Goal: Task Accomplishment & Management: Complete application form

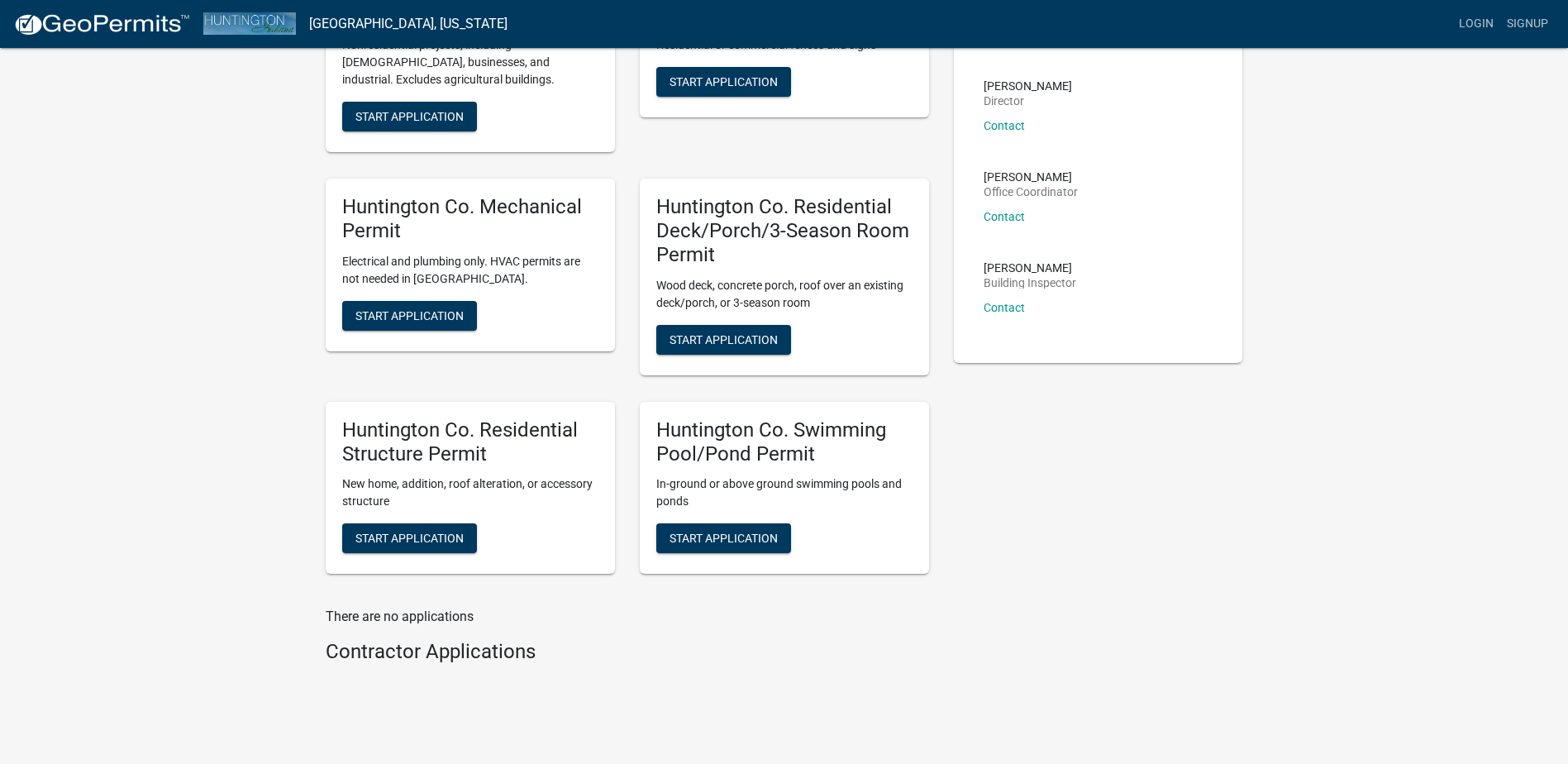
scroll to position [236, 0]
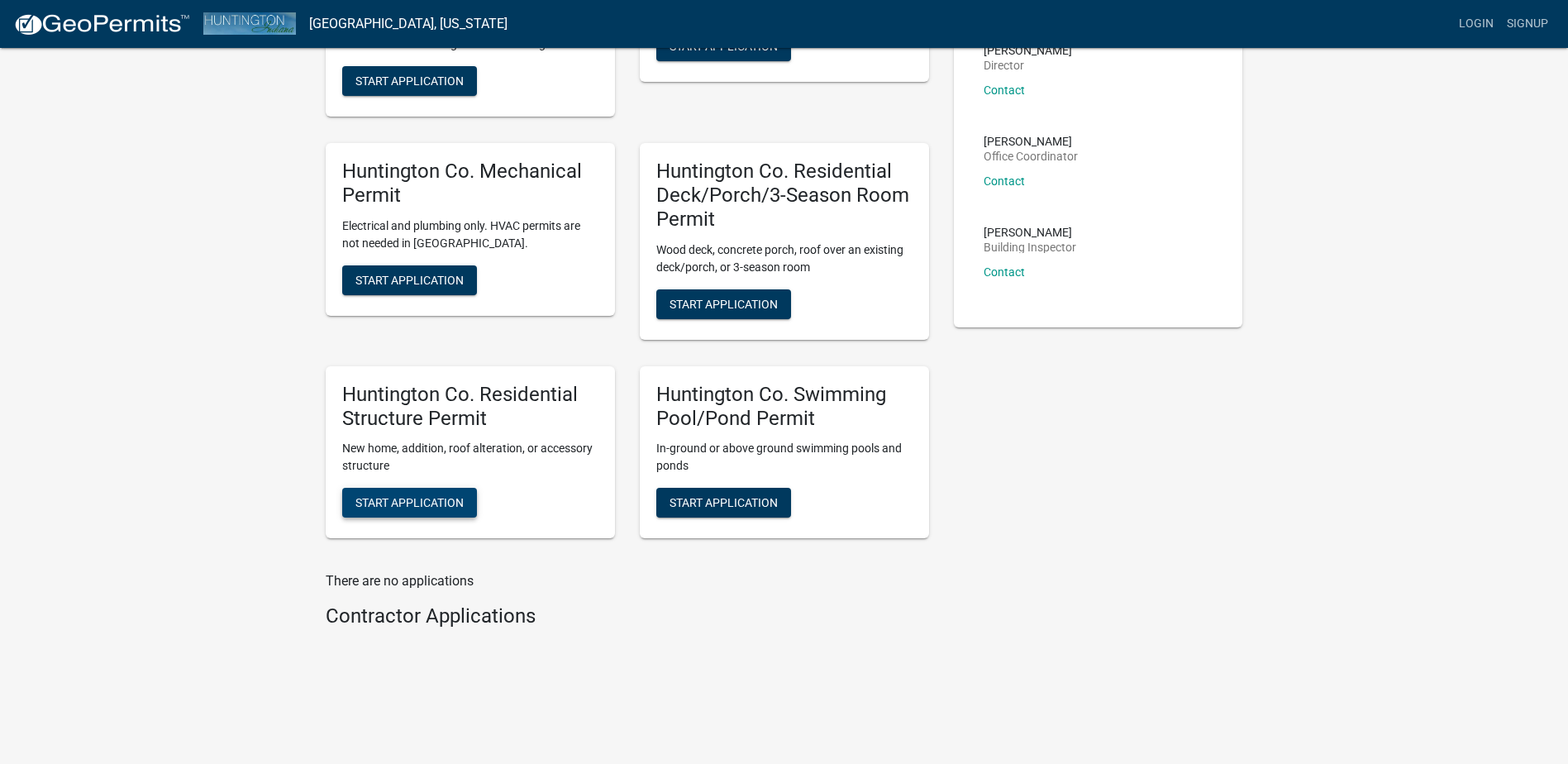
click at [390, 499] on span "Start Application" at bounding box center [409, 503] width 108 height 14
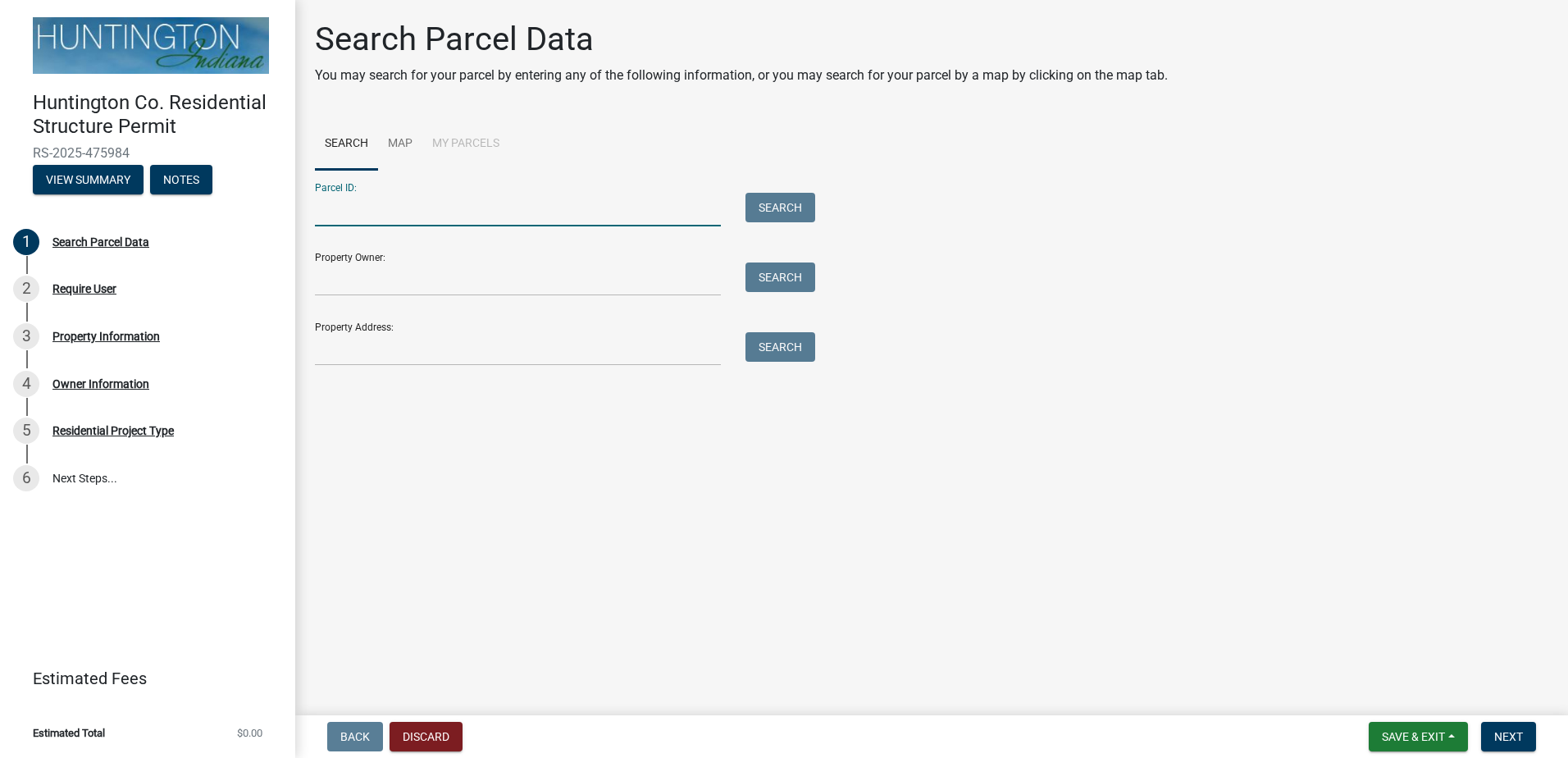
click at [432, 206] on input "Parcel ID:" at bounding box center [518, 209] width 406 height 34
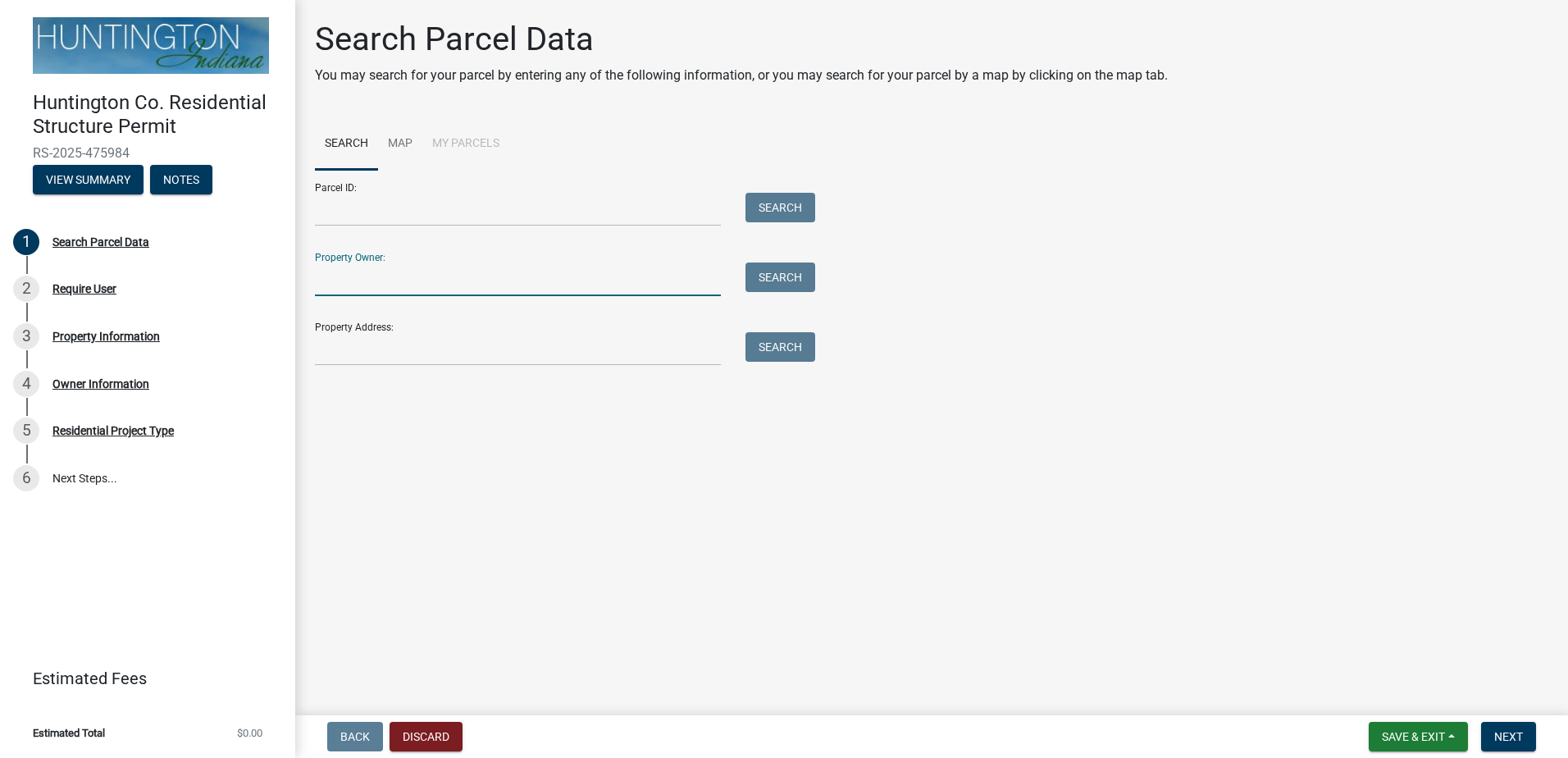
click at [381, 283] on input "Property Owner:" at bounding box center [518, 279] width 406 height 34
type input "[PERSON_NAME]"
click at [766, 279] on button "Search" at bounding box center [780, 277] width 70 height 29
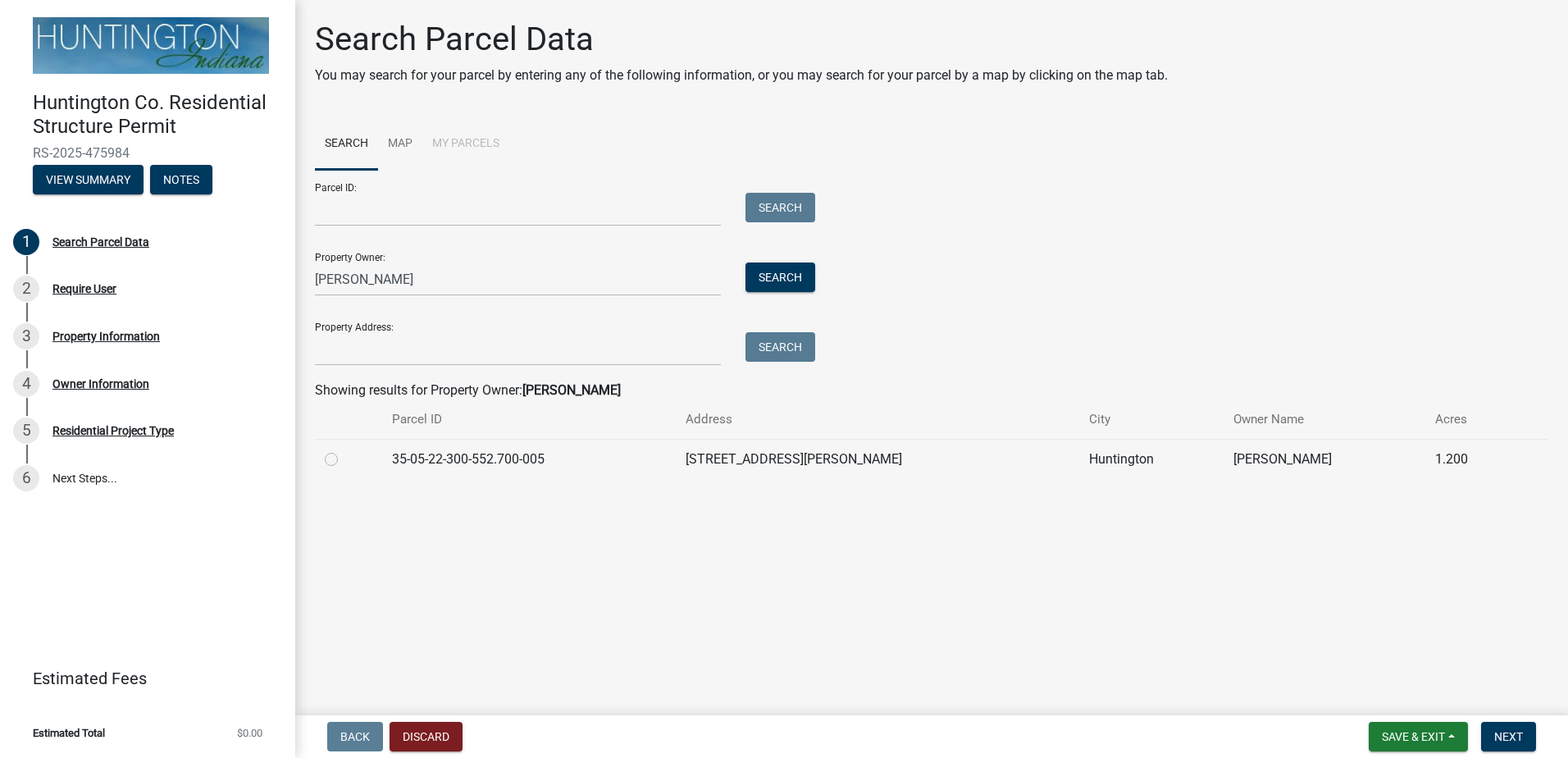
click at [345, 449] on label at bounding box center [345, 449] width 0 height 0
click at [345, 460] on input "radio" at bounding box center [350, 454] width 11 height 11
radio input "true"
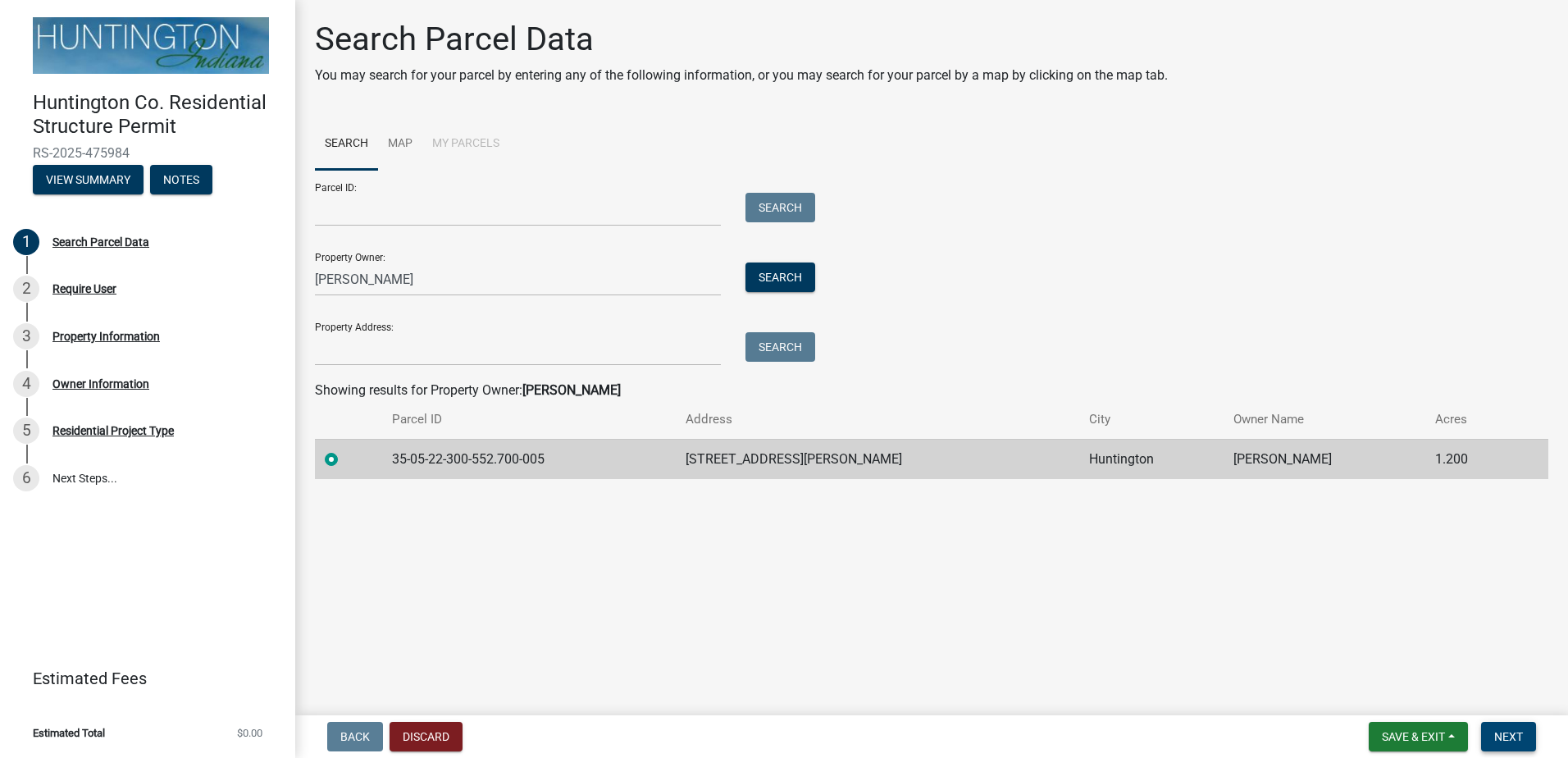
click at [1512, 724] on button "Next" at bounding box center [1507, 736] width 55 height 29
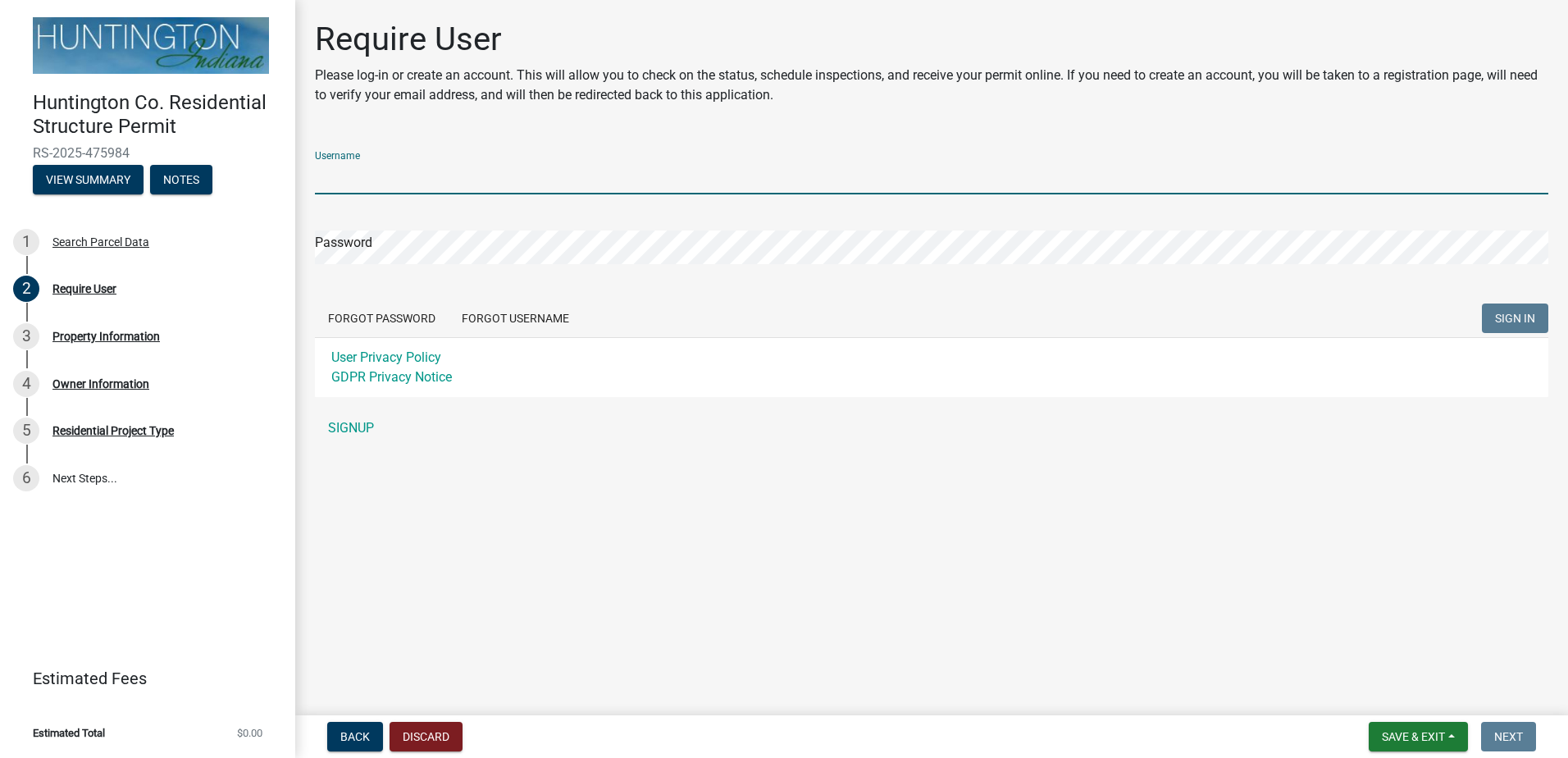
click at [397, 177] on input "Username" at bounding box center [932, 178] width 1233 height 34
